Goal: Task Accomplishment & Management: Manage account settings

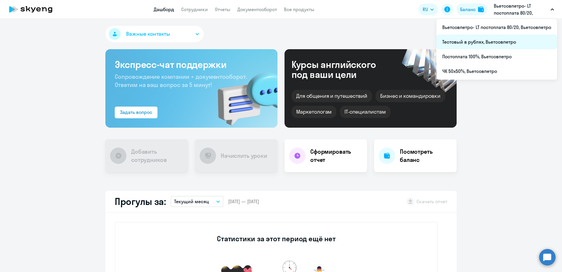
click at [474, 43] on li "Тестовый в рублях, Вьетсовпетро" at bounding box center [497, 42] width 121 height 15
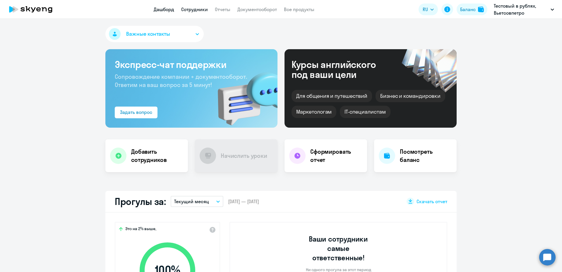
click at [199, 9] on link "Сотрудники" at bounding box center [194, 9] width 27 height 6
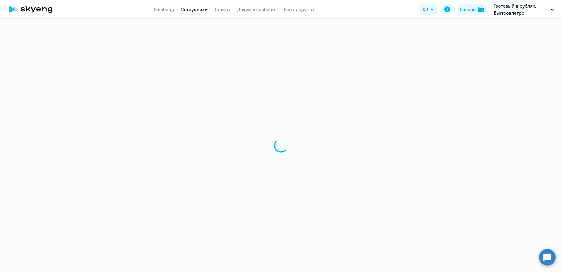
select select "30"
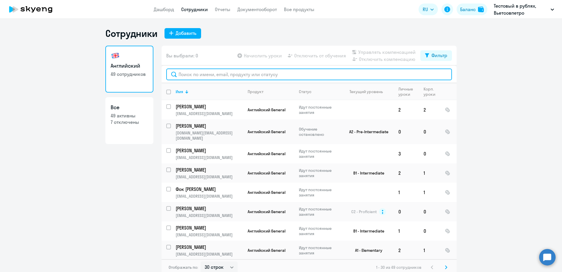
click at [189, 76] on input "text" at bounding box center [309, 75] width 286 height 12
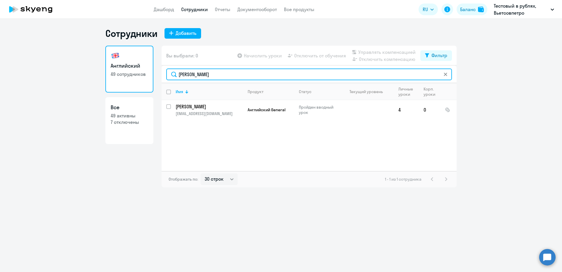
type input "[PERSON_NAME]"
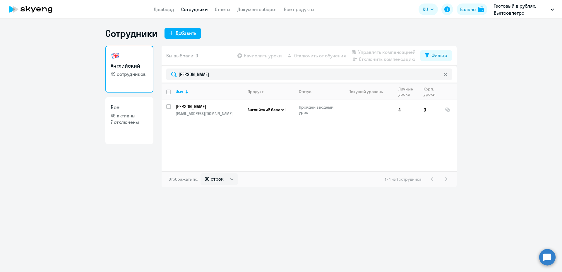
click at [392, 53] on app-table-action-button "Управлять компенсацией" at bounding box center [383, 52] width 65 height 7
click at [387, 50] on app-table-action-button "Управлять компенсацией" at bounding box center [383, 52] width 65 height 7
click at [169, 104] on input "select row 38088510" at bounding box center [172, 110] width 12 height 12
checkbox input "true"
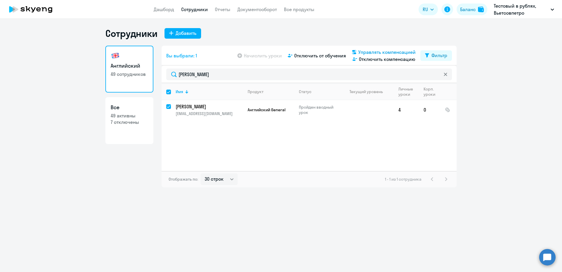
click at [375, 50] on span "Управлять компенсацией" at bounding box center [386, 52] width 57 height 7
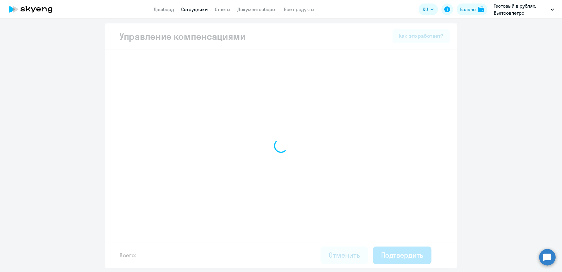
select select "MONTHLY"
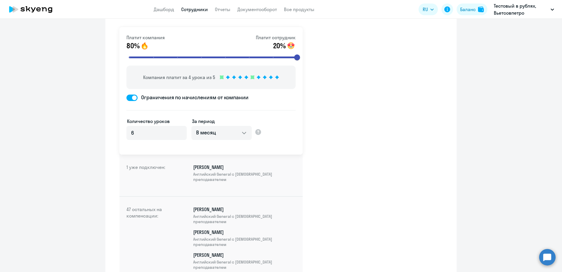
scroll to position [29, 0]
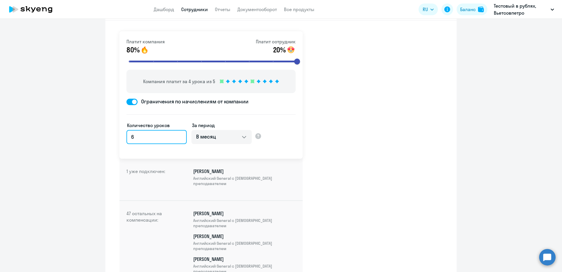
click at [133, 136] on input "6" at bounding box center [157, 137] width 60 height 14
click at [177, 135] on input "7" at bounding box center [157, 137] width 60 height 14
click at [177, 135] on input "8" at bounding box center [157, 137] width 60 height 14
click at [177, 135] on input "9" at bounding box center [157, 137] width 60 height 14
type input "10"
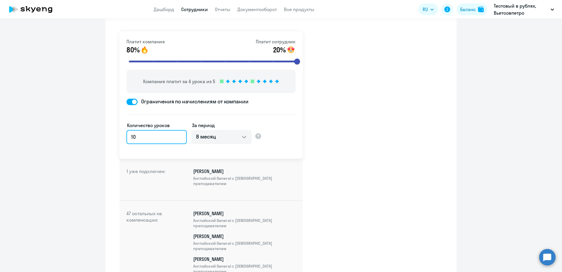
click at [177, 135] on input "10" at bounding box center [157, 137] width 60 height 14
click at [212, 158] on div "Платит компания 80% Платит сотрудник 20% Компания платит за 4 урока из 5 Ограни…" at bounding box center [210, 95] width 183 height 128
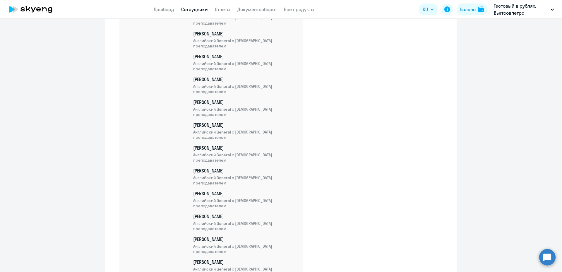
scroll to position [264, 0]
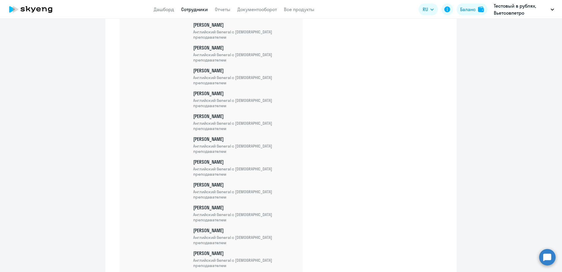
click at [211, 74] on p "[PERSON_NAME] [DEMOGRAPHIC_DATA] General с [DEMOGRAPHIC_DATA] преподавателем" at bounding box center [244, 76] width 103 height 18
click at [210, 73] on p "[PERSON_NAME] [DEMOGRAPHIC_DATA] General с [DEMOGRAPHIC_DATA] преподавателем" at bounding box center [244, 76] width 103 height 18
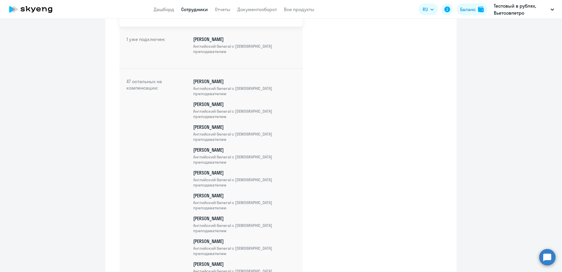
scroll to position [29, 0]
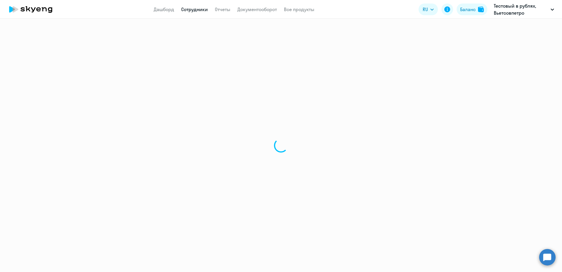
select select "30"
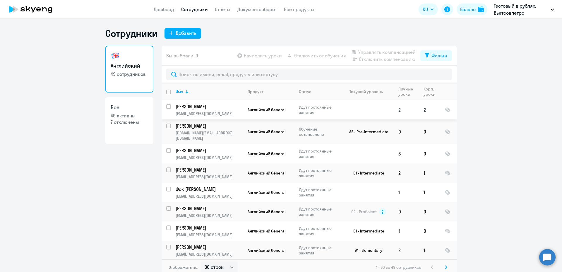
click at [166, 105] on input "select row 38690947" at bounding box center [172, 110] width 12 height 12
checkbox input "true"
click at [377, 51] on span "Управлять компенсацией" at bounding box center [386, 52] width 57 height 7
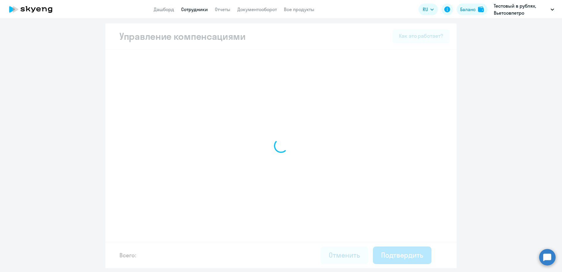
select select "MONTHLY"
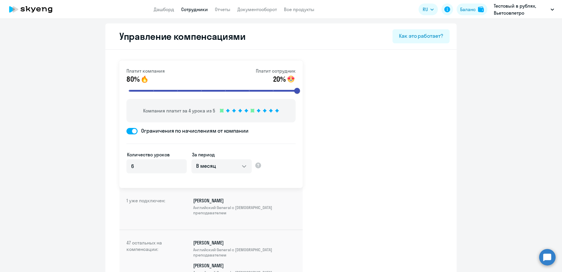
click at [127, 130] on span at bounding box center [132, 131] width 11 height 6
click at [126, 131] on input "Ограничения по начислениям от компании" at bounding box center [126, 131] width 0 height 0
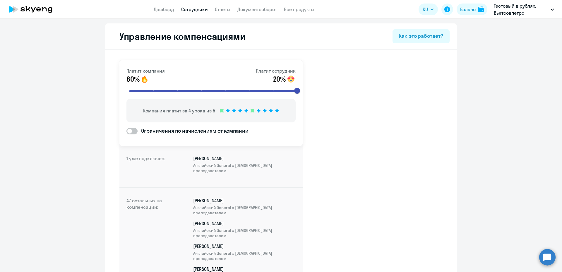
click at [138, 130] on span "Ограничения по начислениям от компании" at bounding box center [193, 131] width 111 height 8
click at [127, 131] on input "Ограничения по начислениям от компании" at bounding box center [126, 131] width 0 height 0
checkbox input "true"
select select "MONTHLY"
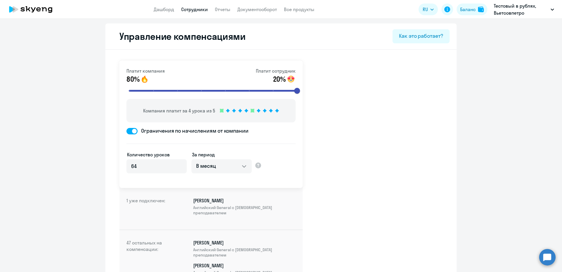
click at [127, 129] on span at bounding box center [132, 131] width 11 height 6
click at [126, 131] on input "Ограничения по начислениям от компании" at bounding box center [126, 131] width 0 height 0
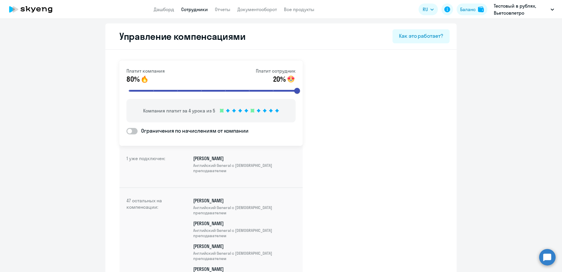
click at [133, 130] on span at bounding box center [132, 131] width 11 height 6
click at [127, 131] on input "Ограничения по начислениям от компании" at bounding box center [126, 131] width 0 height 0
checkbox input "true"
select select "MONTHLY"
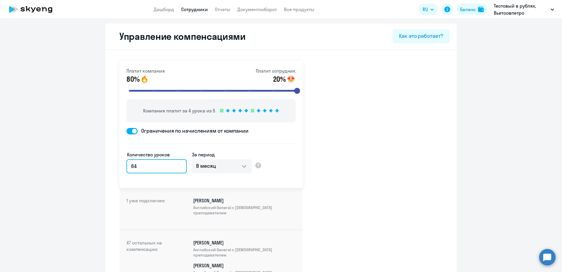
click at [135, 167] on input "64" at bounding box center [157, 166] width 60 height 14
type input "6"
click at [415, 35] on div "Как это работает?" at bounding box center [421, 36] width 44 height 8
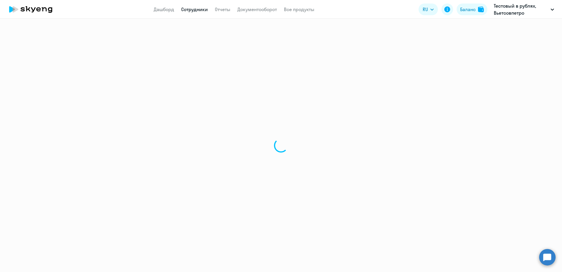
select select "30"
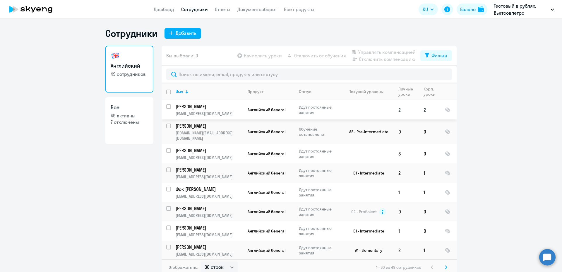
click at [201, 107] on p "[PERSON_NAME]" at bounding box center [209, 106] width 66 height 6
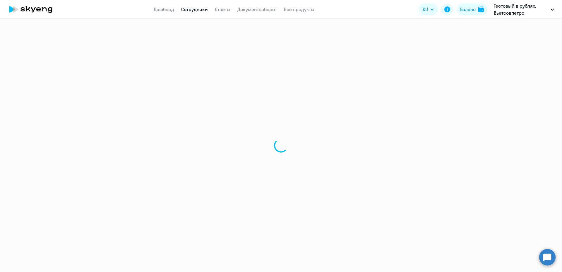
select select "english"
select select "30"
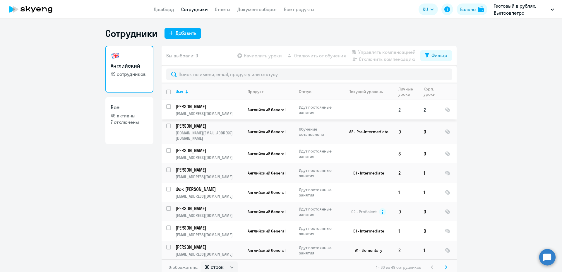
click at [166, 105] on input "select row 38690947" at bounding box center [172, 110] width 12 height 12
checkbox input "true"
click at [380, 52] on span "Управлять компенсацией" at bounding box center [386, 52] width 57 height 7
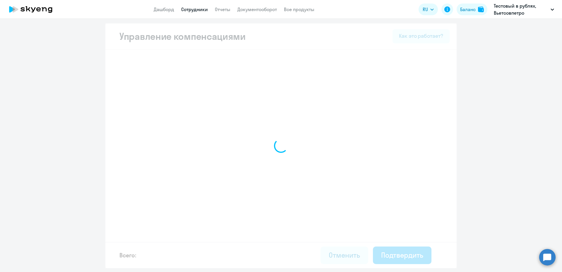
select select "MONTHLY"
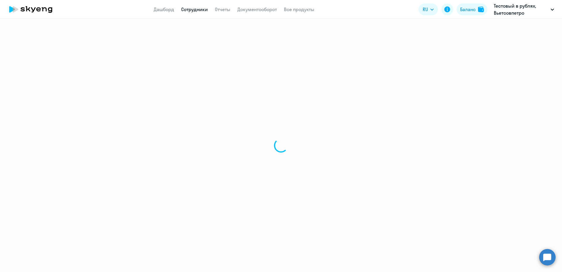
select select "30"
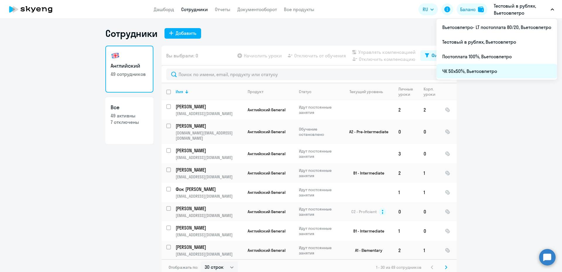
click at [461, 72] on li "ЧК 50х50%, Вьетсовпетро" at bounding box center [497, 71] width 121 height 15
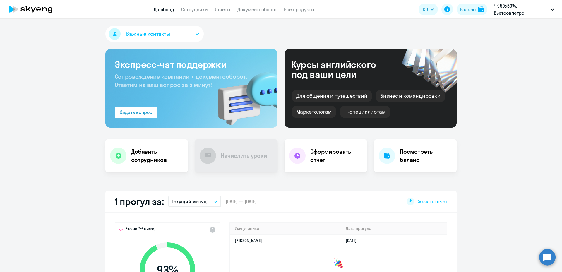
select select "30"
click at [200, 10] on link "Сотрудники" at bounding box center [194, 9] width 27 height 6
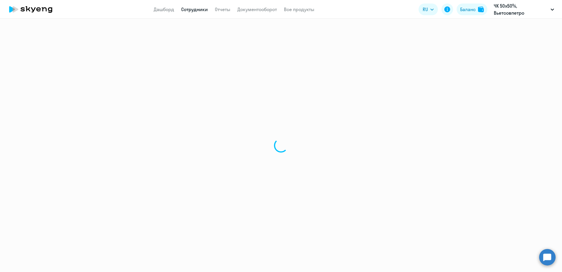
select select "30"
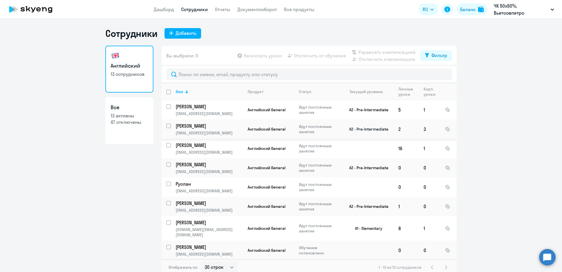
click at [191, 127] on p "[PERSON_NAME]" at bounding box center [209, 126] width 66 height 6
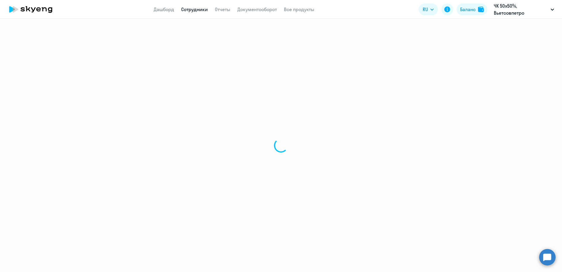
select select "english"
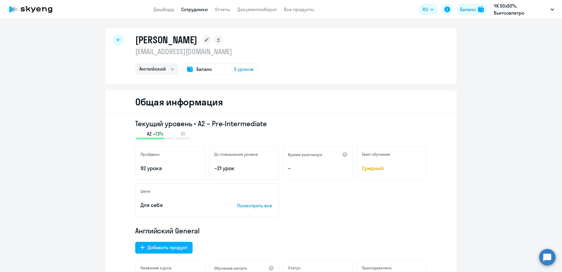
click at [113, 39] on div at bounding box center [118, 40] width 12 height 12
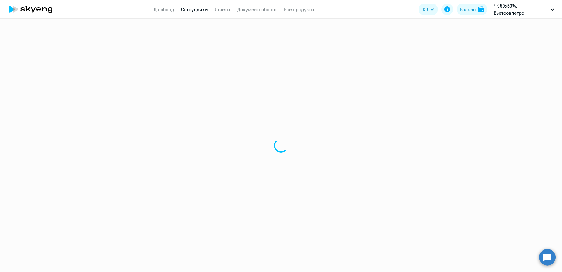
select select "30"
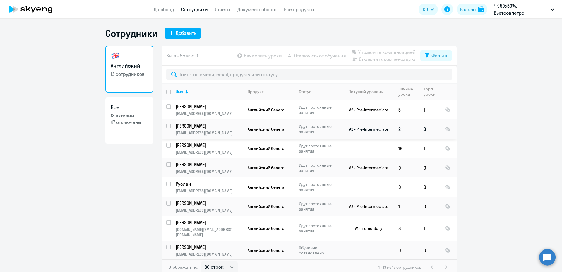
click at [166, 125] on input "select row 5434931" at bounding box center [172, 130] width 12 height 12
checkbox input "true"
click at [379, 51] on span "Управлять компенсацией" at bounding box center [386, 52] width 57 height 7
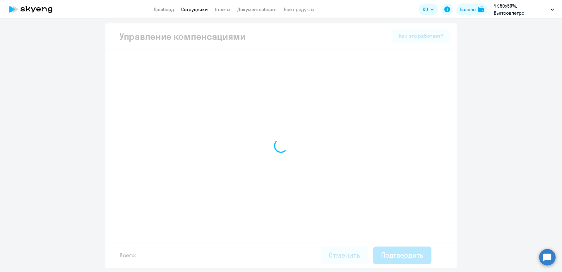
select select "MONTHLY"
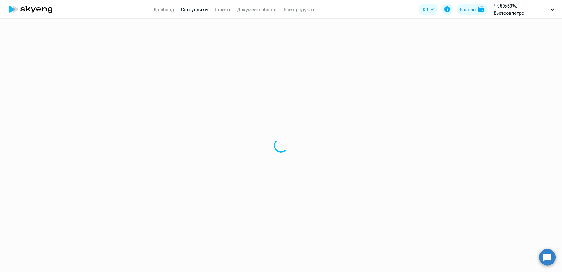
select select "30"
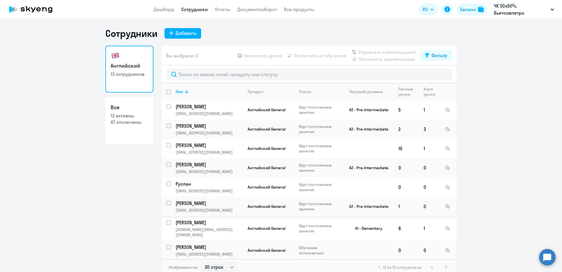
click at [166, 204] on input "select row 38701794" at bounding box center [172, 207] width 12 height 12
checkbox input "true"
click at [371, 52] on span "Управлять компенсацией" at bounding box center [386, 52] width 57 height 7
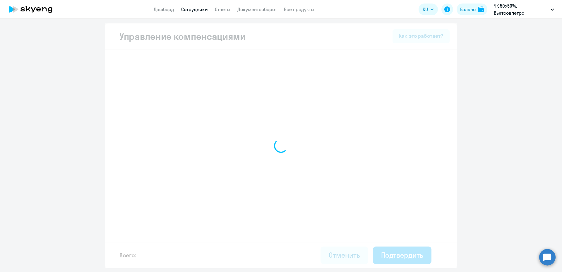
select select "MONTHLY"
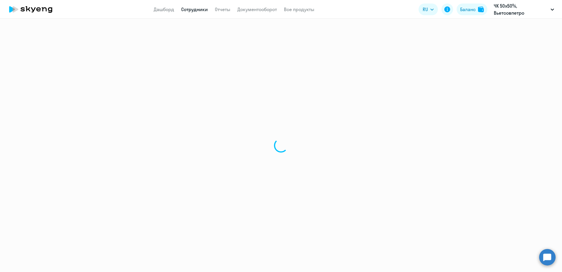
select select "30"
